Goal: Task Accomplishment & Management: Complete application form

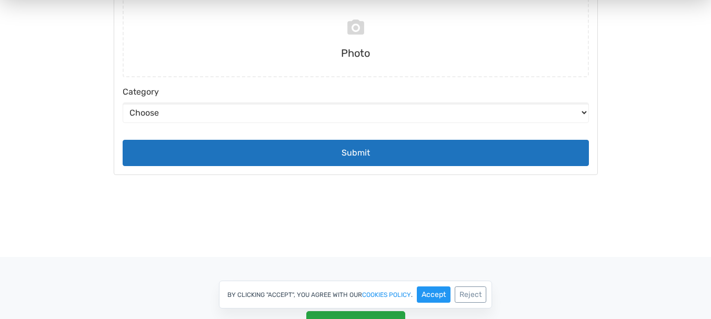
scroll to position [190, 0]
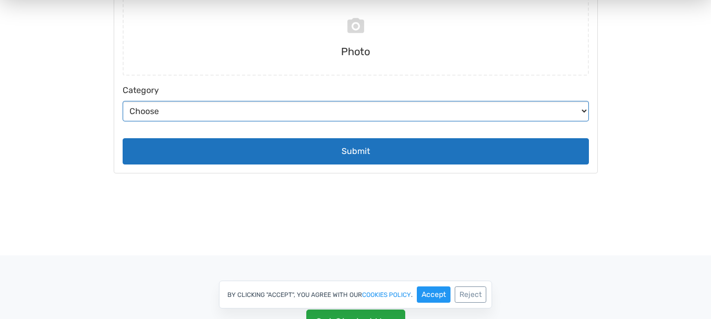
click at [556, 107] on select "Choose Abstract Humans Nature" at bounding box center [356, 111] width 466 height 21
click at [550, 112] on select "Choose Abstract Humans Nature" at bounding box center [356, 111] width 466 height 21
select select "5"
click at [123, 122] on select "Choose Abstract Humans Nature" at bounding box center [356, 111] width 466 height 21
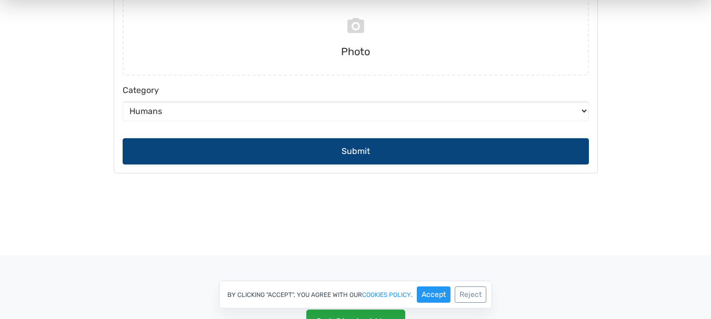
click at [407, 153] on button "Submit" at bounding box center [356, 151] width 466 height 26
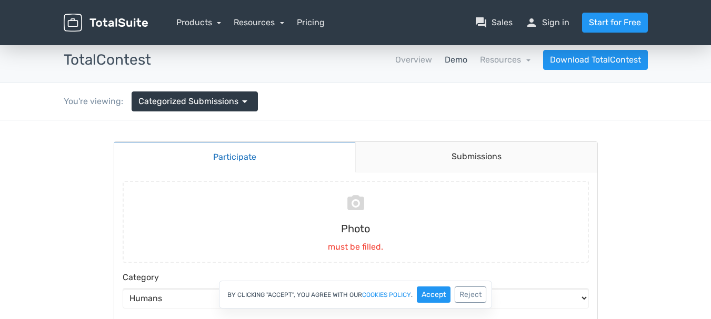
scroll to position [0, 0]
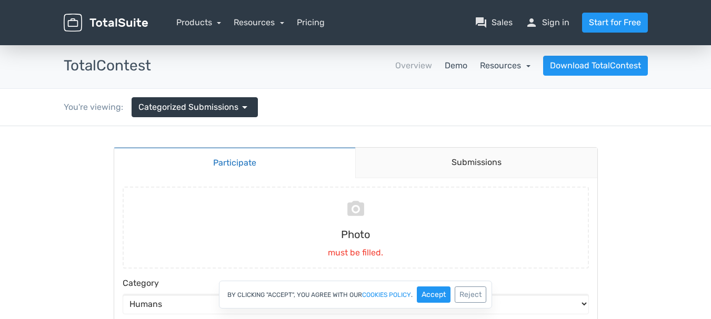
click at [499, 66] on link "Resources" at bounding box center [505, 66] width 51 height 10
click at [456, 65] on link "Demo" at bounding box center [456, 65] width 23 height 13
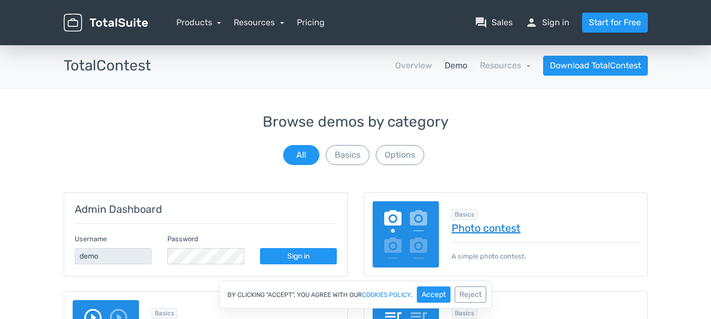
click at [497, 231] on link "Photo contest" at bounding box center [544, 229] width 187 height 12
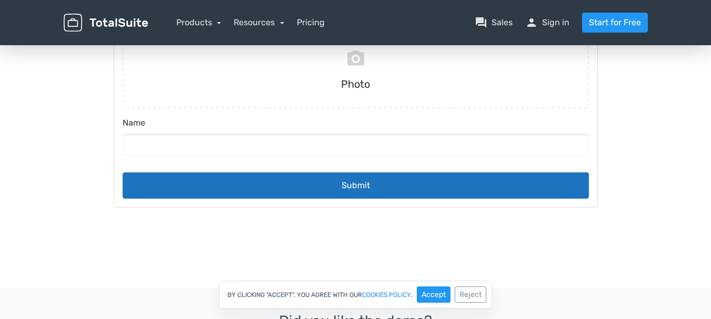
scroll to position [156, 0]
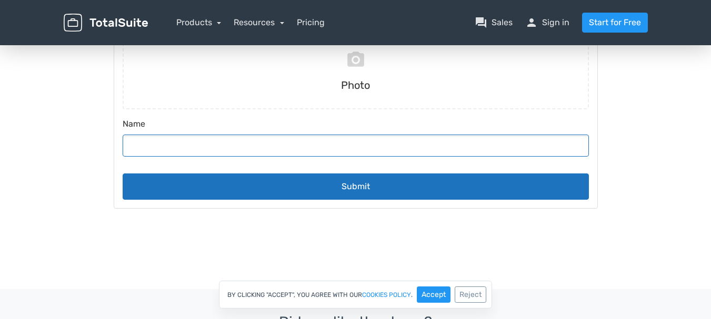
click at [431, 140] on input "Name" at bounding box center [356, 146] width 466 height 22
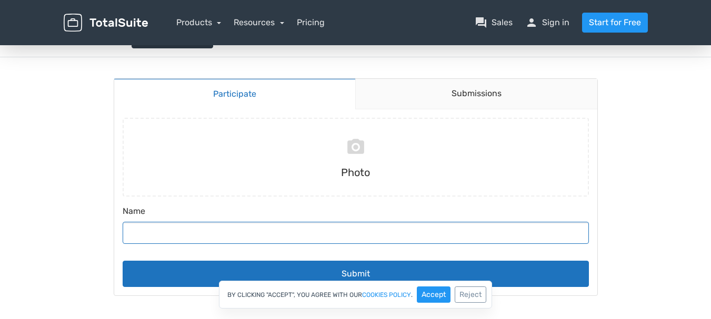
scroll to position [0, 0]
